Goal: Find specific page/section: Find specific page/section

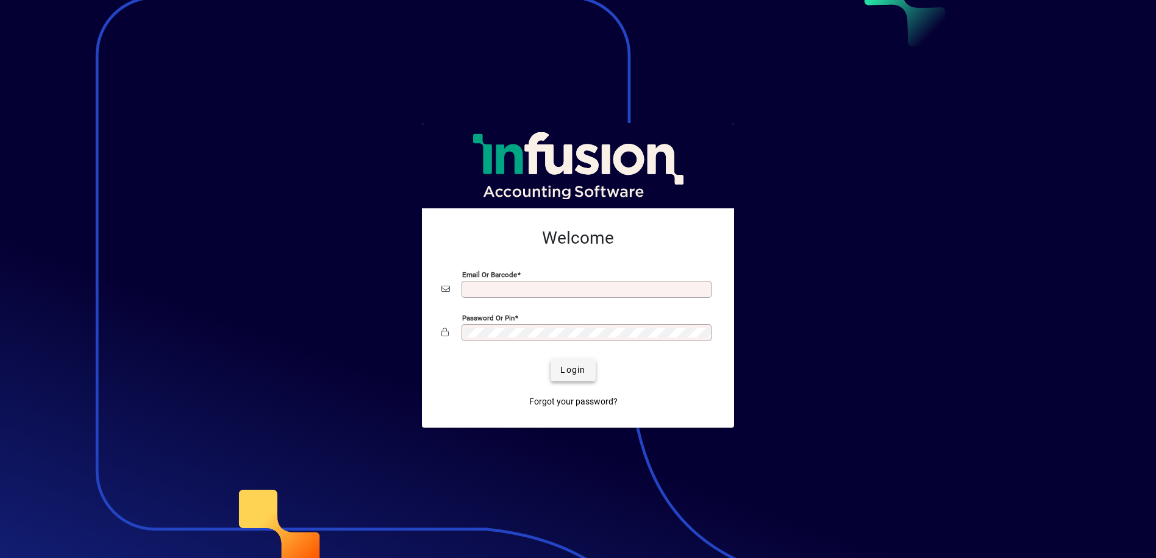
type input "**********"
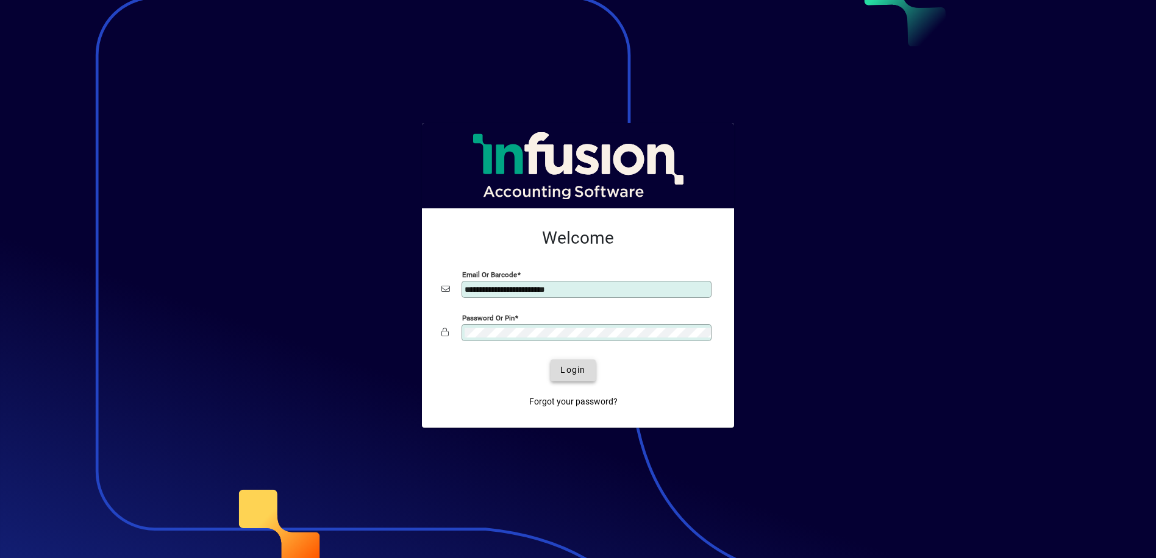
click at [574, 374] on span "Login" at bounding box center [572, 370] width 25 height 13
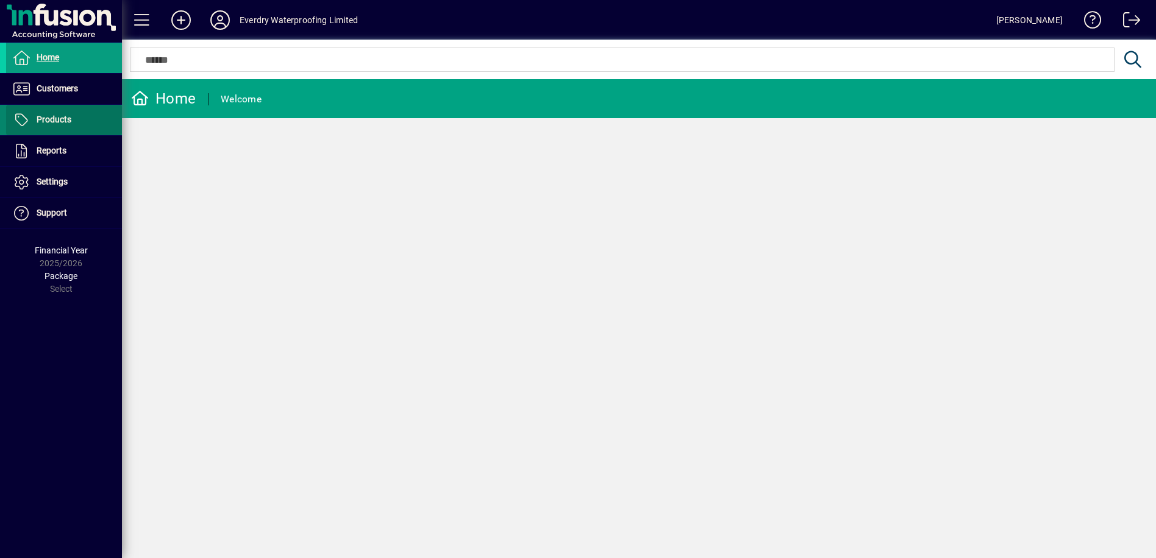
click at [81, 118] on span at bounding box center [64, 119] width 116 height 29
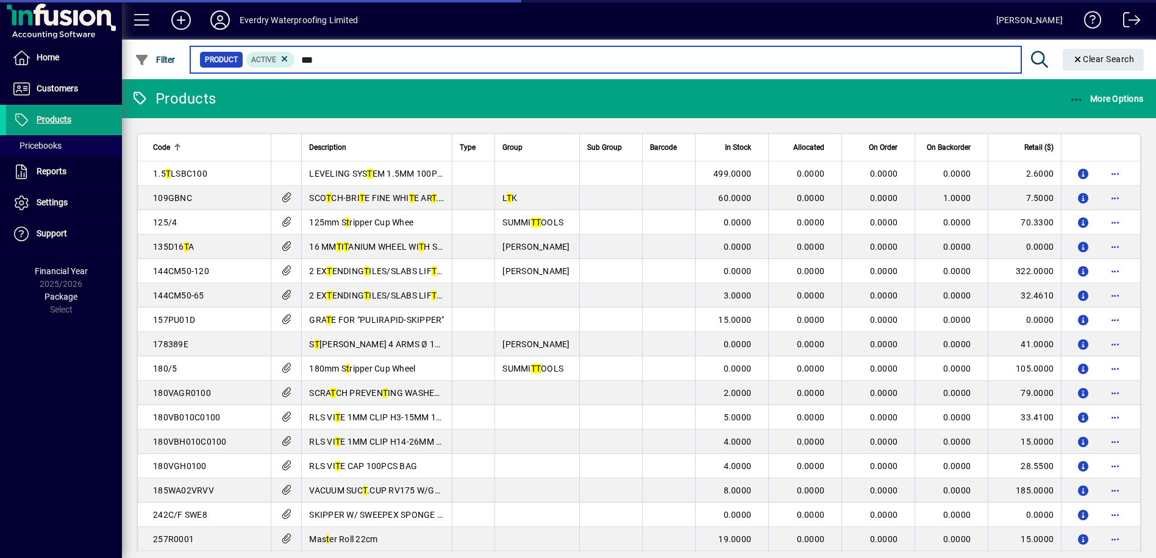
type input "****"
